Goal: Task Accomplishment & Management: Use online tool/utility

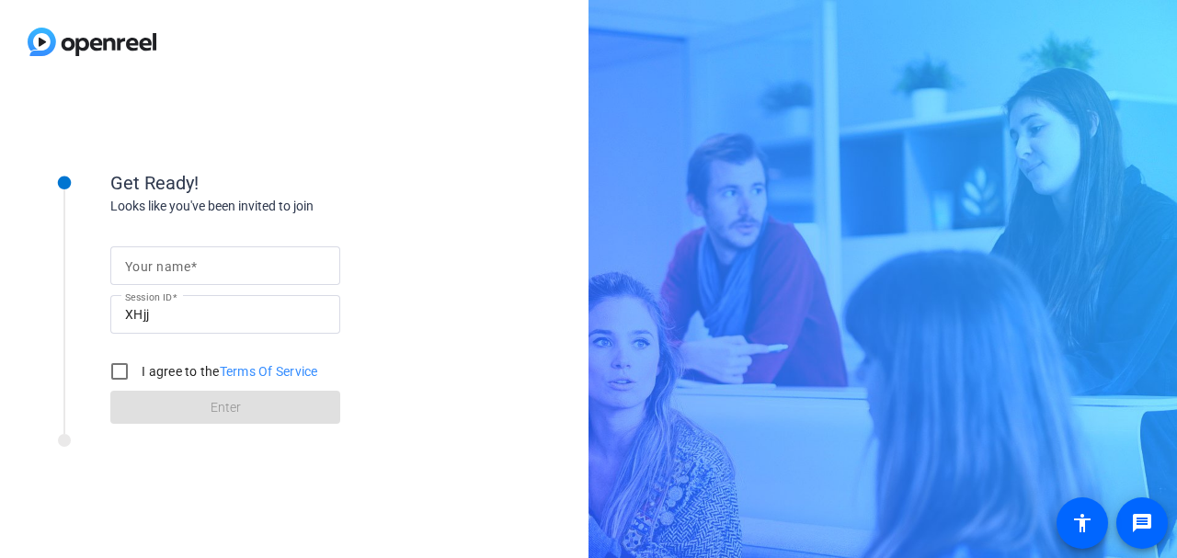
drag, startPoint x: 285, startPoint y: 262, endPoint x: 303, endPoint y: 260, distance: 17.6
click at [303, 260] on input "Your name" at bounding box center [225, 266] width 201 height 22
type input "[PERSON_NAME] and [PERSON_NAME]"
click at [119, 373] on input "I agree to the Terms Of Service" at bounding box center [119, 371] width 37 height 37
checkbox input "true"
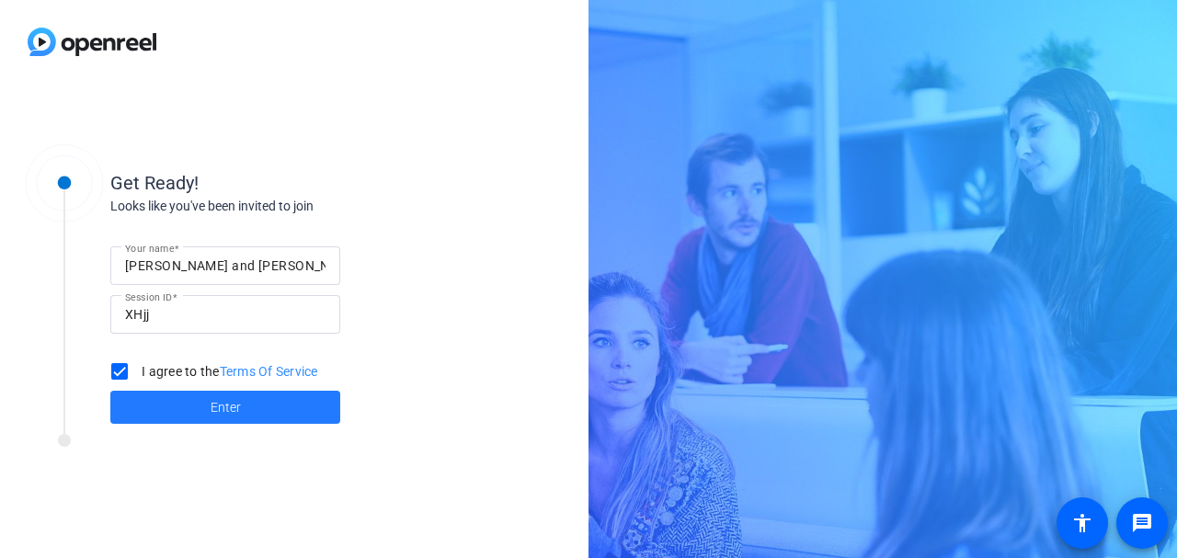
click at [213, 398] on span "Enter" at bounding box center [226, 407] width 30 height 19
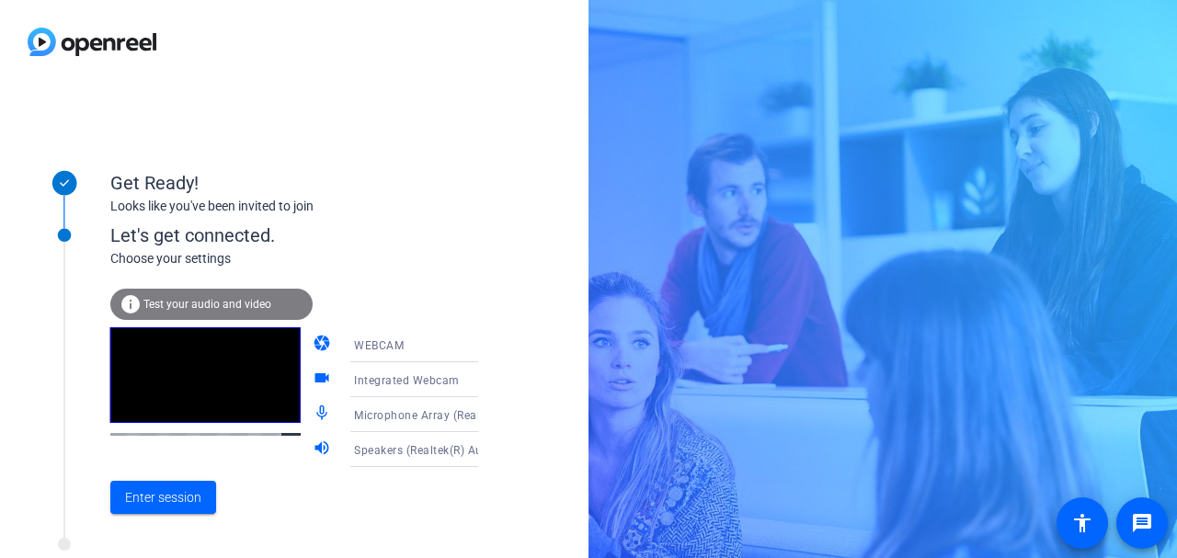
click at [243, 296] on div "info Test your audio and video" at bounding box center [211, 304] width 202 height 31
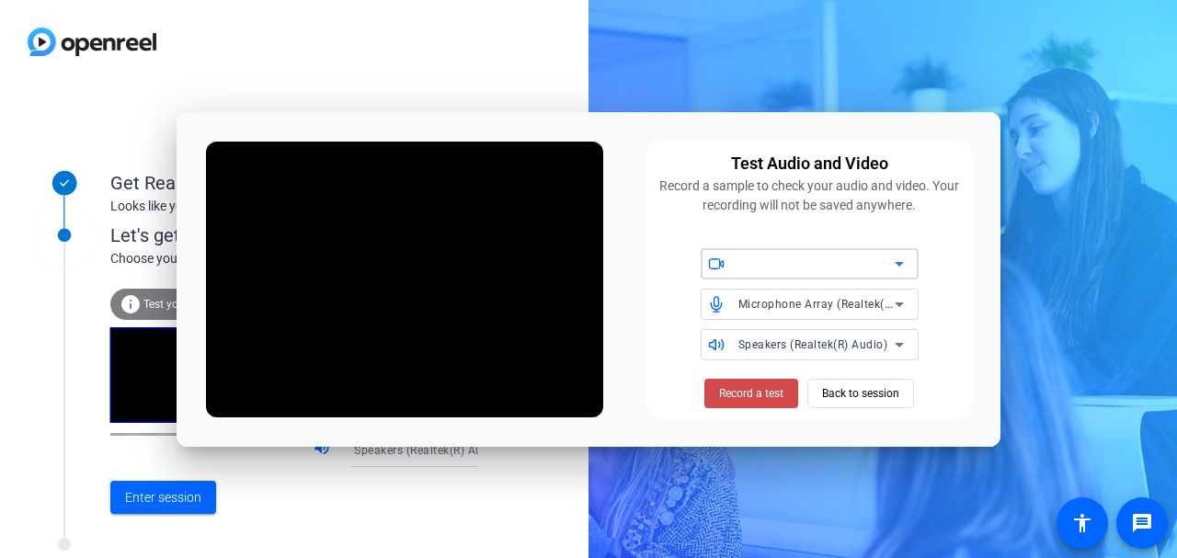
click at [746, 392] on span "Record a test" at bounding box center [751, 393] width 64 height 17
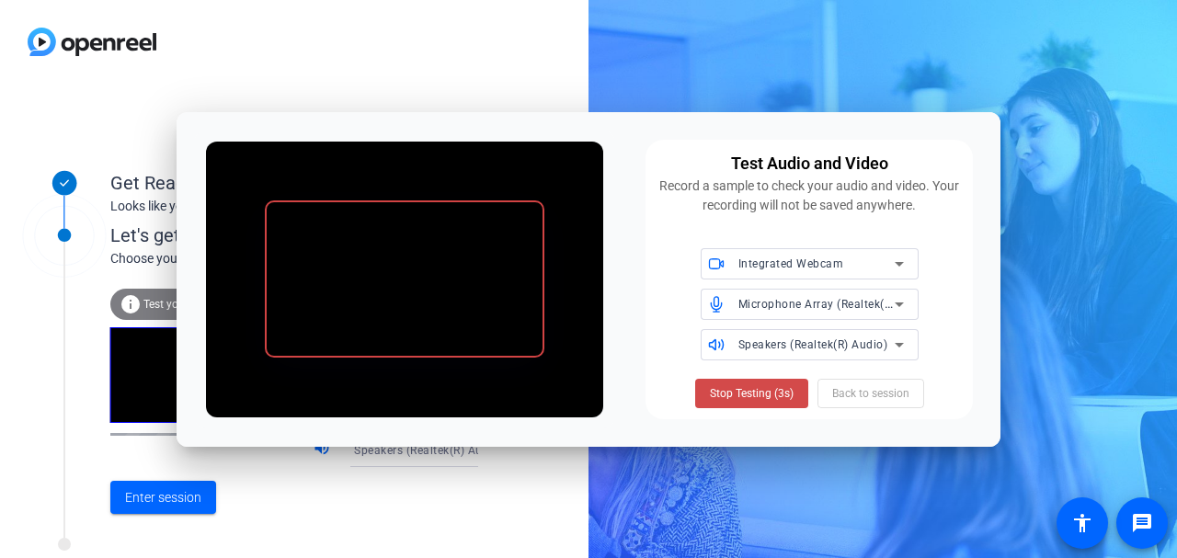
click at [751, 380] on span at bounding box center [751, 394] width 113 height 44
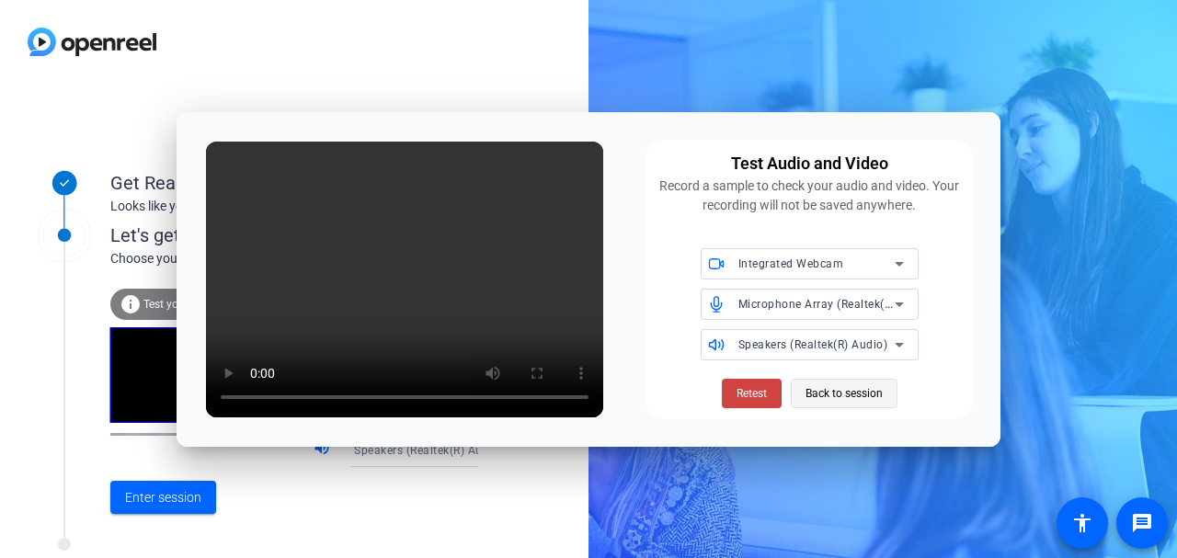
click at [836, 395] on span "Back to session" at bounding box center [844, 393] width 77 height 35
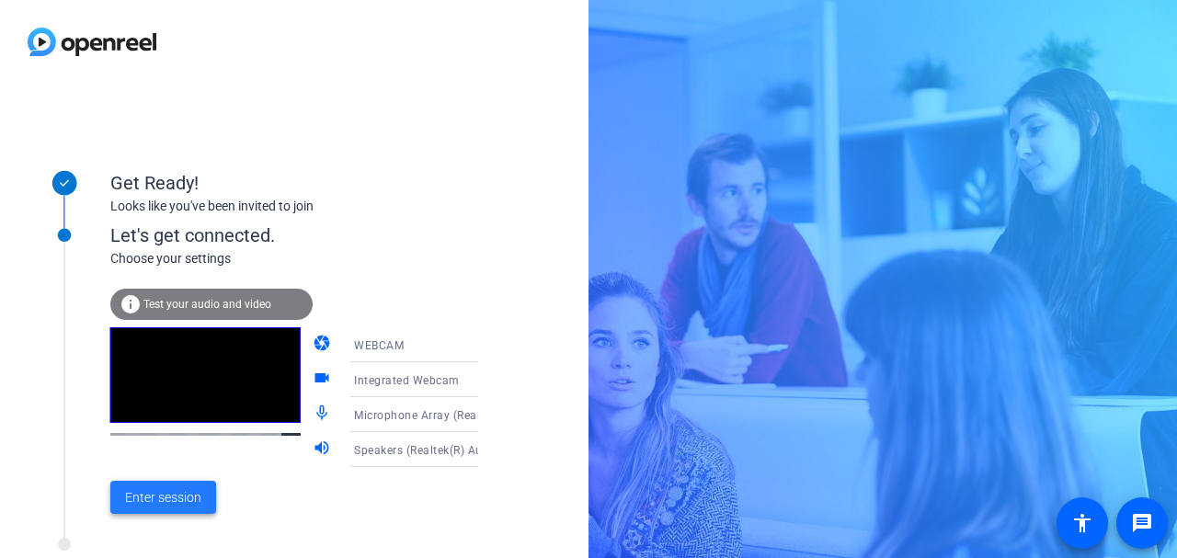
click at [170, 492] on span "Enter session" at bounding box center [163, 497] width 76 height 19
